Goal: Check status: Check status

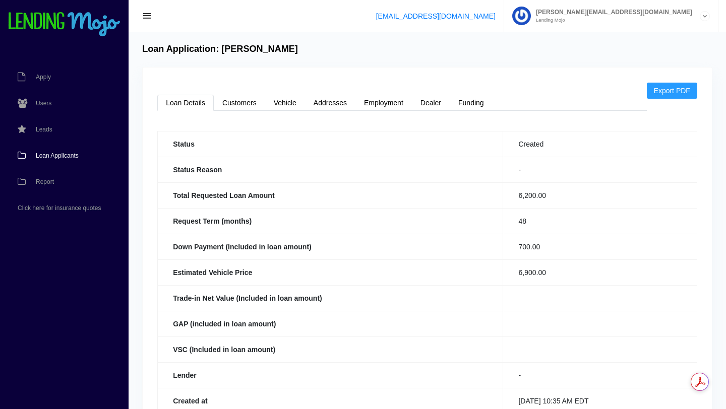
scroll to position [208, 0]
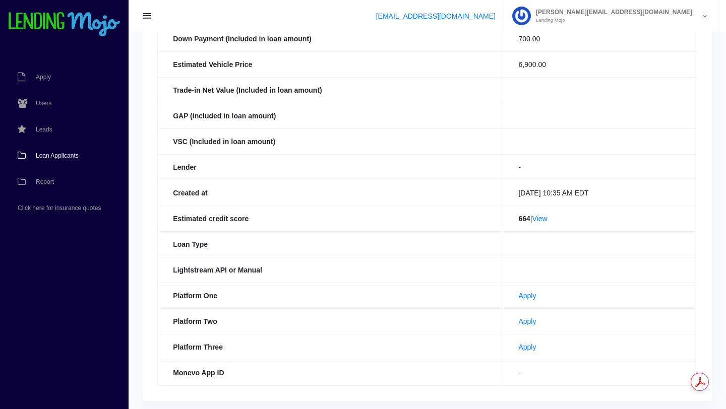
click at [62, 157] on span "Loan Applicants" at bounding box center [57, 156] width 43 height 6
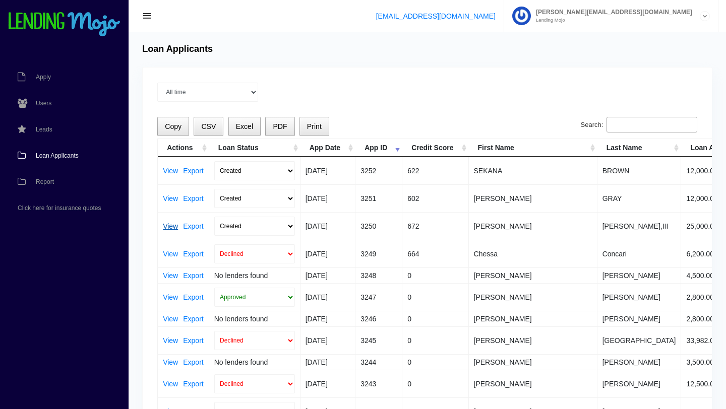
click at [170, 227] on link "View" at bounding box center [170, 226] width 15 height 7
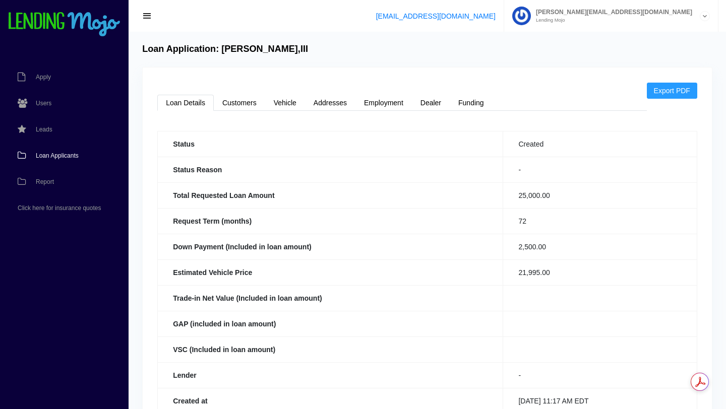
click at [51, 156] on span "Loan Applicants" at bounding box center [57, 156] width 43 height 6
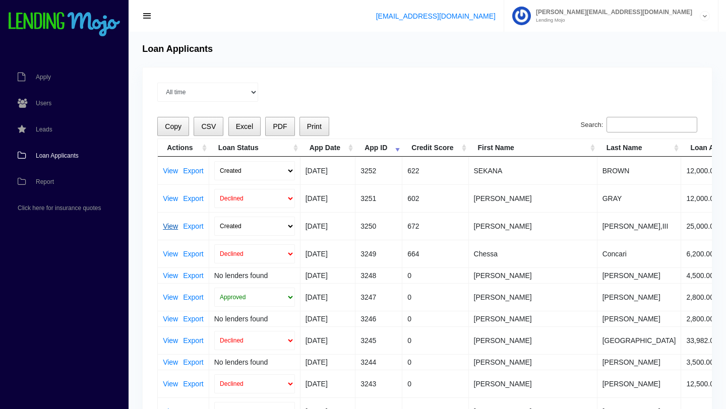
click at [169, 228] on link "View" at bounding box center [170, 226] width 15 height 7
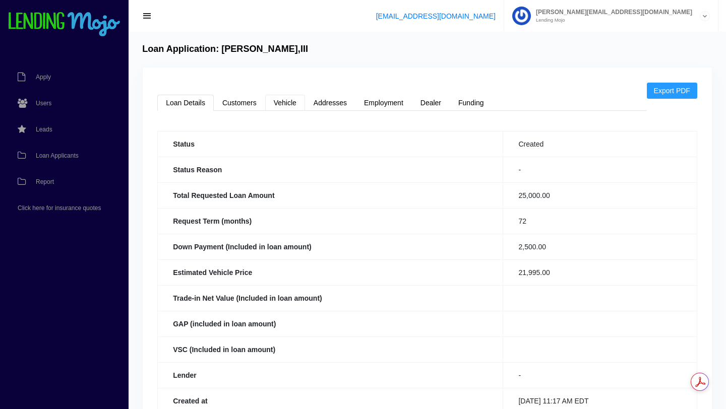
click at [290, 103] on link "Vehicle" at bounding box center [285, 103] width 40 height 16
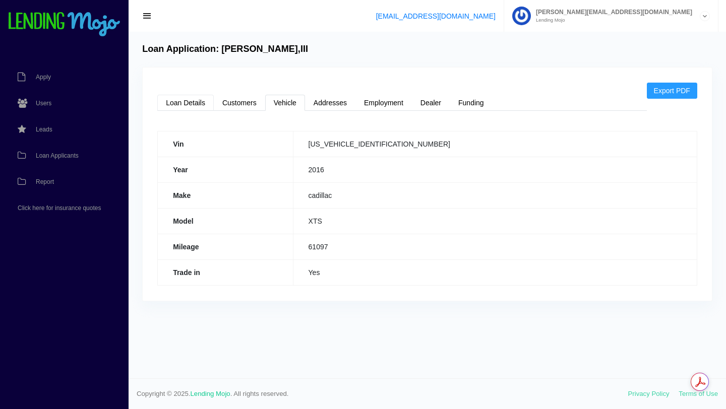
click at [182, 103] on link "Loan Details" at bounding box center [185, 103] width 56 height 16
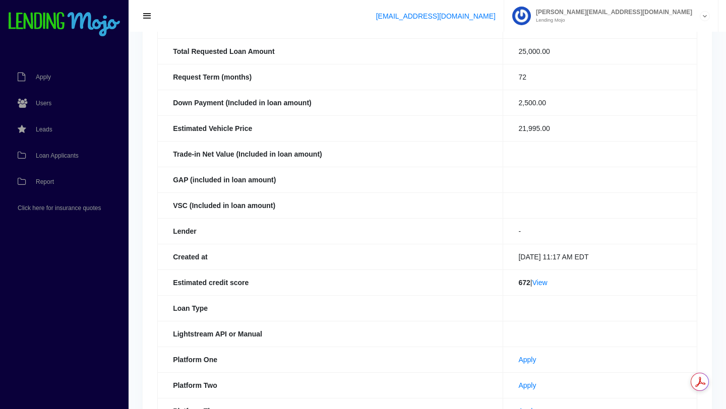
scroll to position [147, 0]
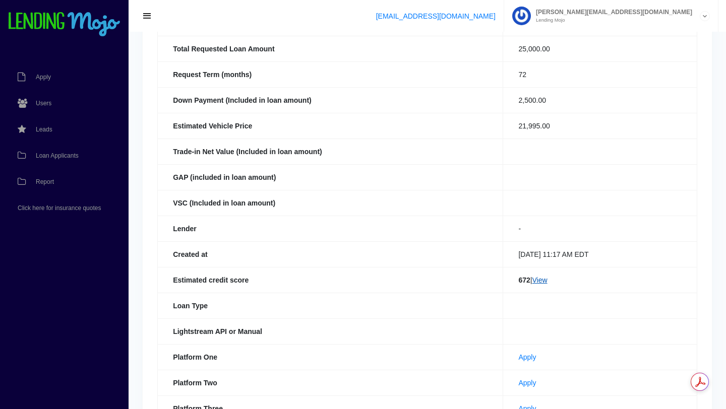
click at [538, 282] on link "View" at bounding box center [539, 280] width 15 height 8
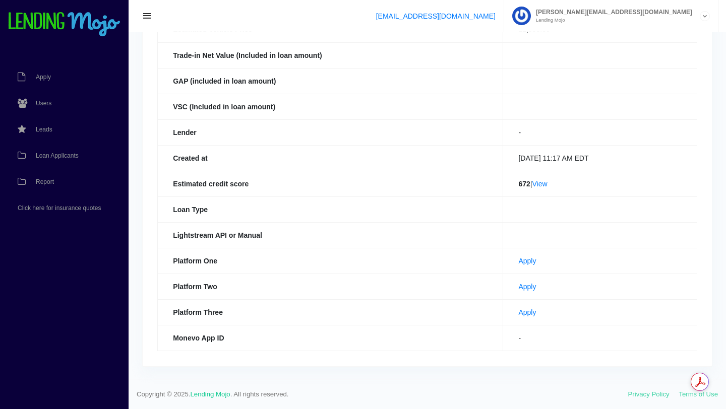
scroll to position [0, 0]
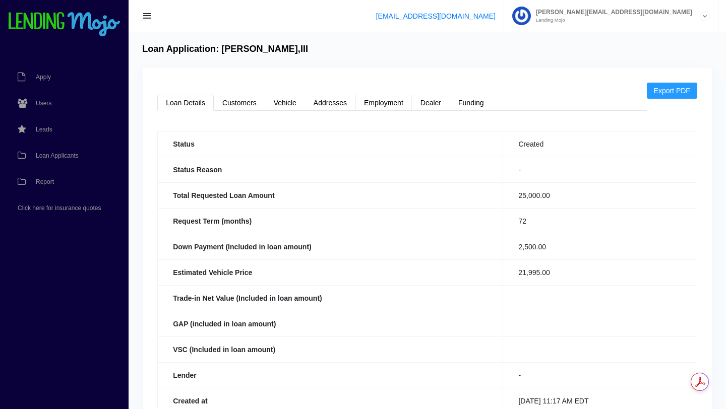
click at [385, 104] on link "Employment" at bounding box center [383, 103] width 56 height 16
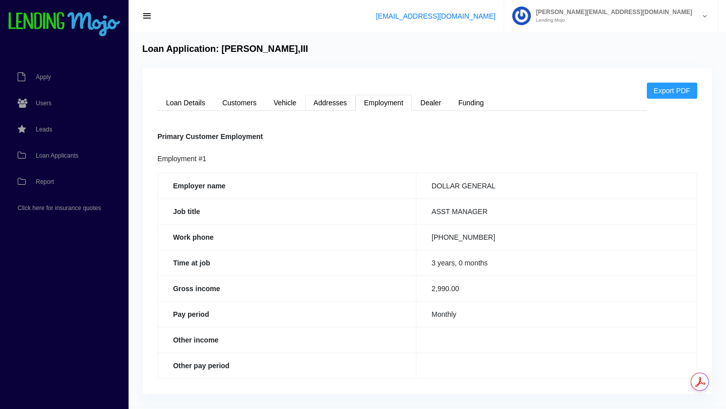
click at [325, 105] on link "Addresses" at bounding box center [330, 103] width 50 height 16
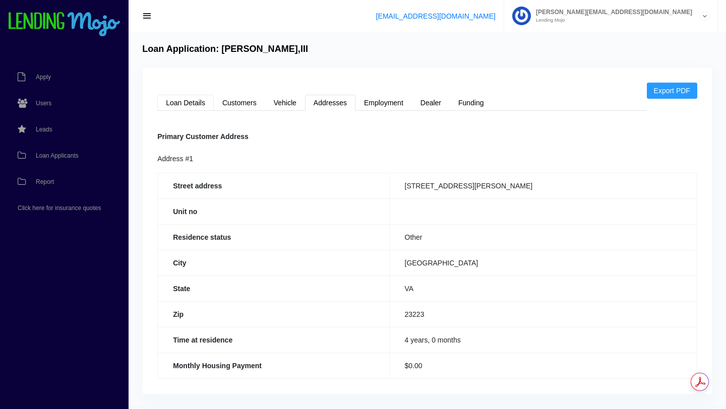
click at [195, 103] on link "Loan Details" at bounding box center [185, 103] width 56 height 16
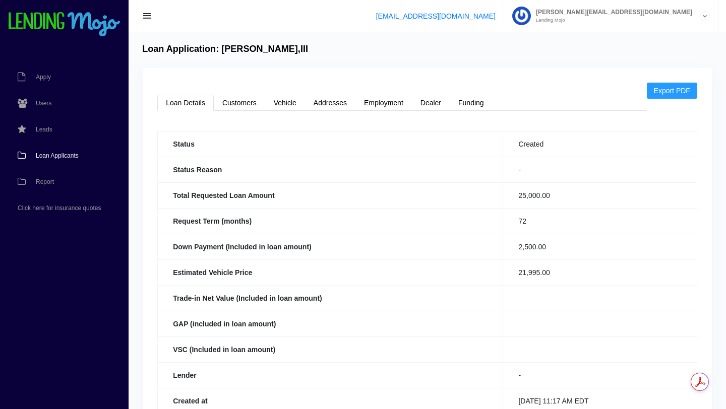
click at [66, 160] on link "Loan Applicants" at bounding box center [59, 156] width 118 height 26
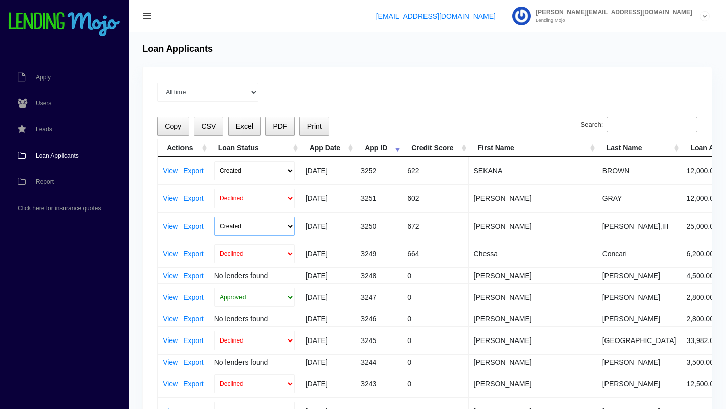
click at [290, 226] on select "Created Submitted" at bounding box center [254, 226] width 81 height 19
select select "submitted"
click at [214, 217] on select "Created Submitted" at bounding box center [254, 226] width 81 height 19
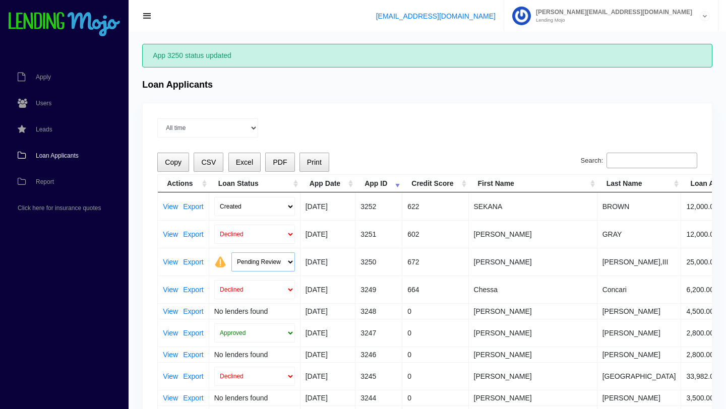
click at [290, 262] on select "Pending Review Approve Decline Unqualified" at bounding box center [263, 262] width 64 height 19
select select "declined"
click at [231, 253] on select "Pending Review Approve Decline Unqualified" at bounding box center [263, 262] width 64 height 19
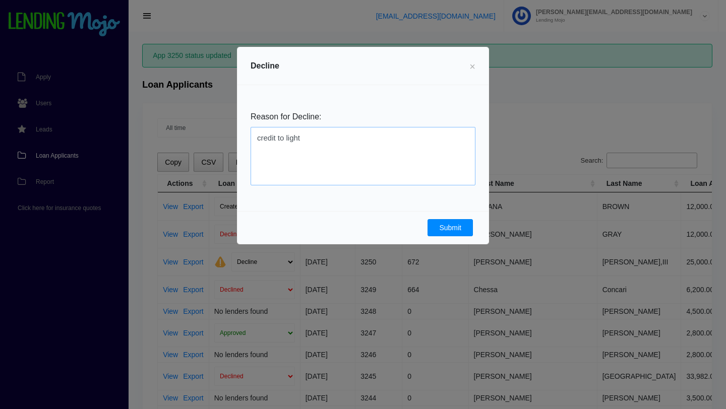
type textarea "credit to light"
click at [452, 227] on button "Submit" at bounding box center [450, 227] width 45 height 17
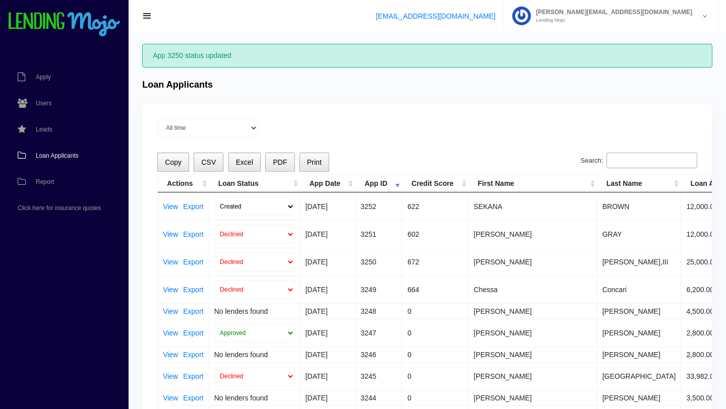
click at [59, 154] on span "Loan Applicants" at bounding box center [57, 156] width 43 height 6
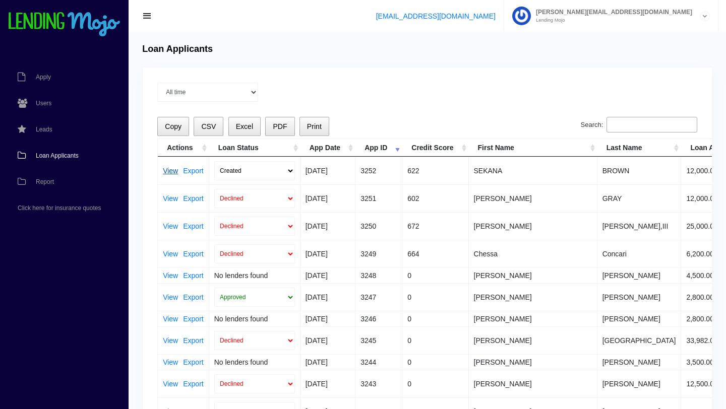
click at [171, 171] on link "View" at bounding box center [170, 170] width 15 height 7
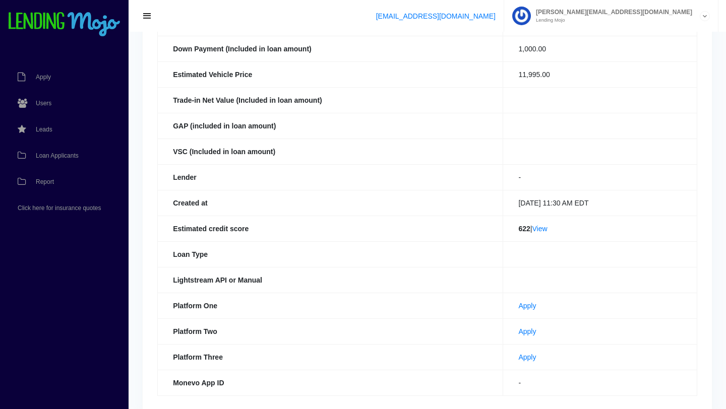
scroll to position [236, 0]
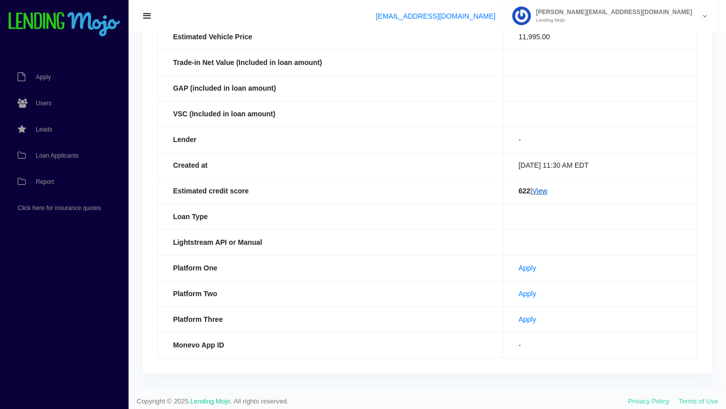
click at [538, 192] on link "View" at bounding box center [539, 191] width 15 height 8
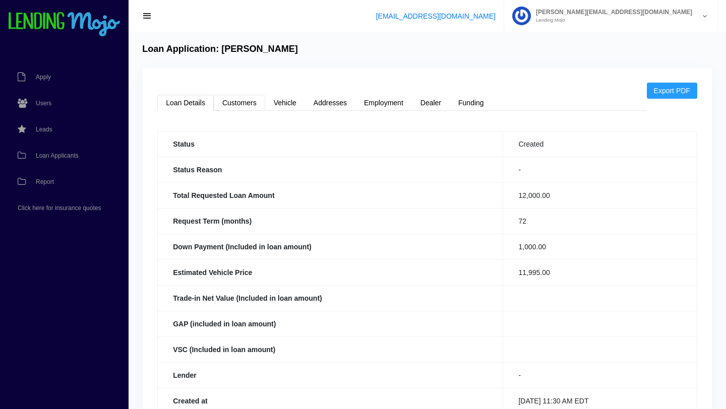
click at [233, 107] on link "Customers" at bounding box center [239, 103] width 51 height 16
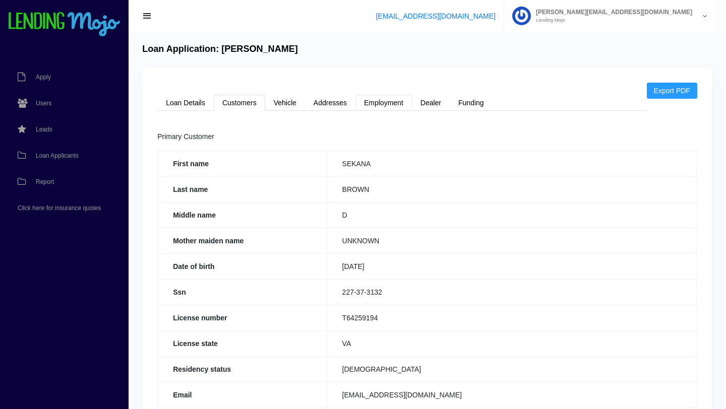
click at [385, 103] on link "Employment" at bounding box center [383, 103] width 56 height 16
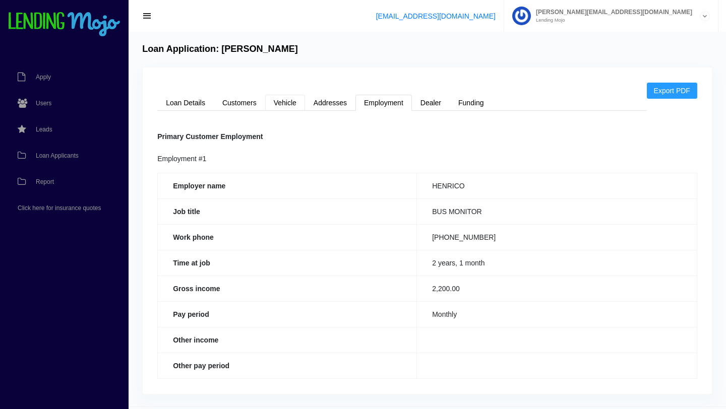
click at [285, 106] on link "Vehicle" at bounding box center [285, 103] width 40 height 16
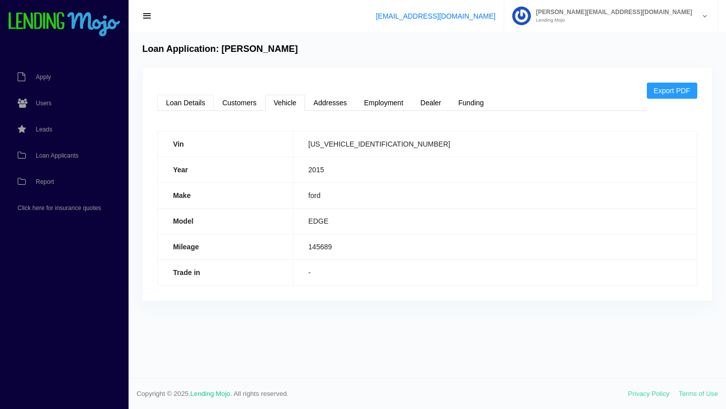
click at [184, 104] on link "Loan Details" at bounding box center [185, 103] width 56 height 16
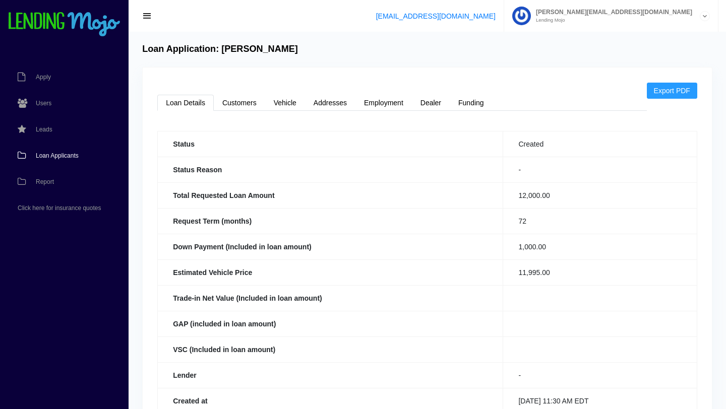
click at [66, 155] on span "Loan Applicants" at bounding box center [57, 156] width 43 height 6
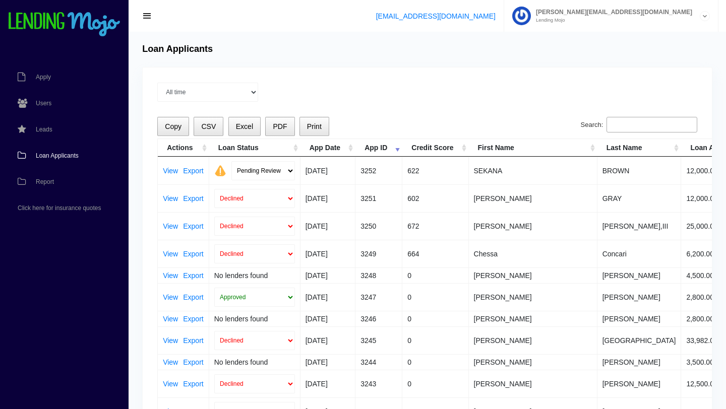
click at [52, 154] on span "Loan Applicants" at bounding box center [57, 156] width 43 height 6
click at [434, 86] on div "All time Current Month [DATE] [DATE] [DATE] [DATE] [DATE]" at bounding box center [427, 92] width 540 height 19
click at [61, 156] on span "Loan Applicants" at bounding box center [57, 156] width 43 height 6
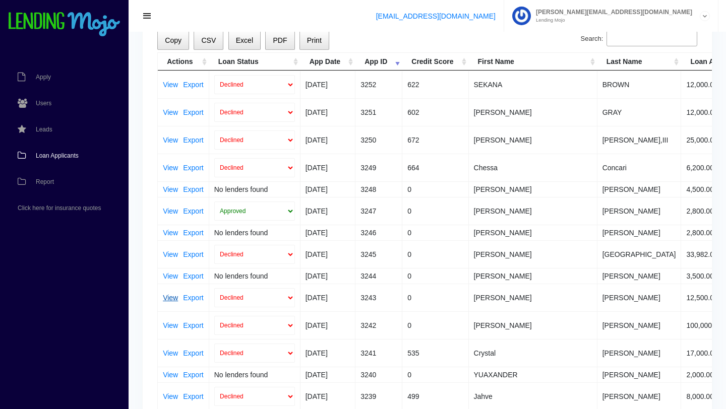
click at [169, 298] on link "View" at bounding box center [170, 297] width 15 height 7
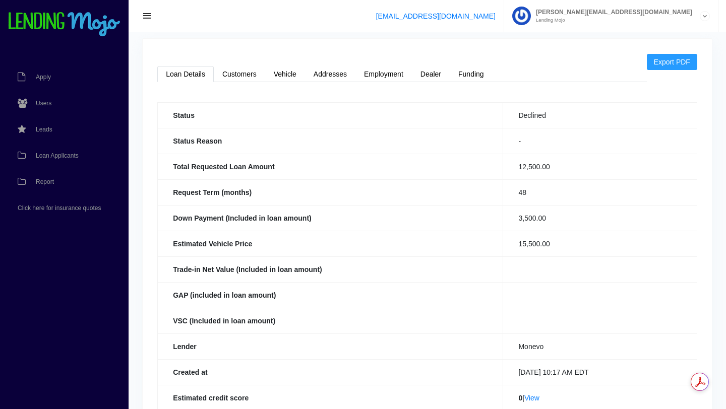
scroll to position [26, 0]
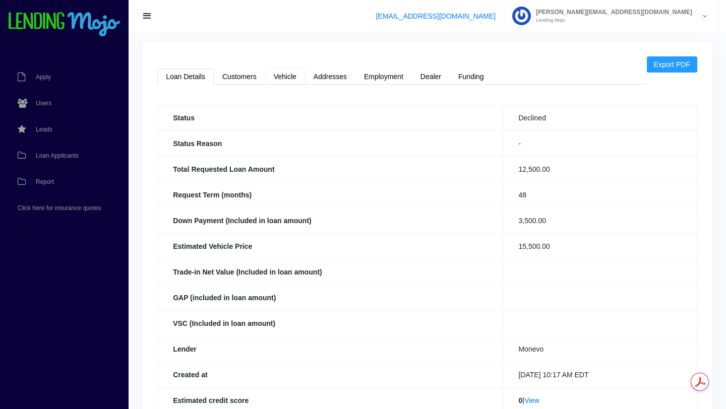
click at [287, 77] on link "Vehicle" at bounding box center [285, 77] width 40 height 16
